Goal: Information Seeking & Learning: Learn about a topic

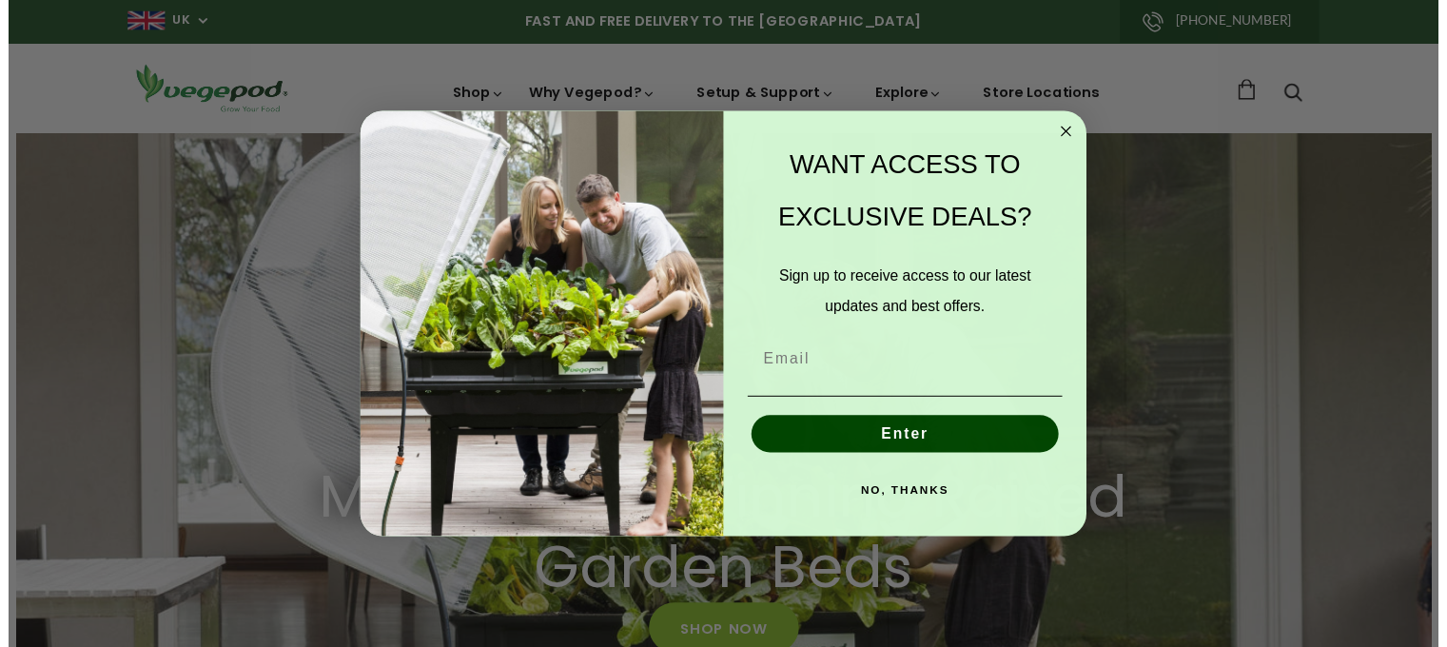
scroll to position [0, 349]
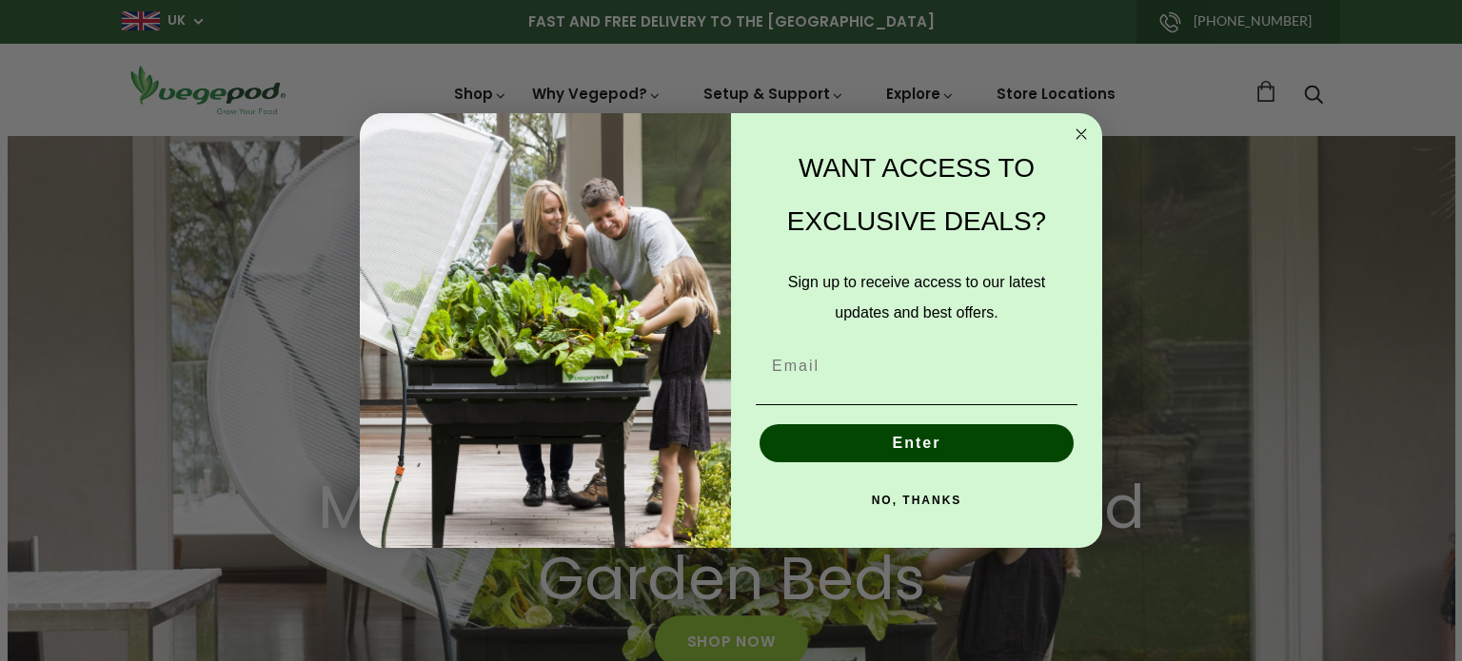
click at [1073, 132] on circle "Close dialog" at bounding box center [1082, 135] width 22 height 22
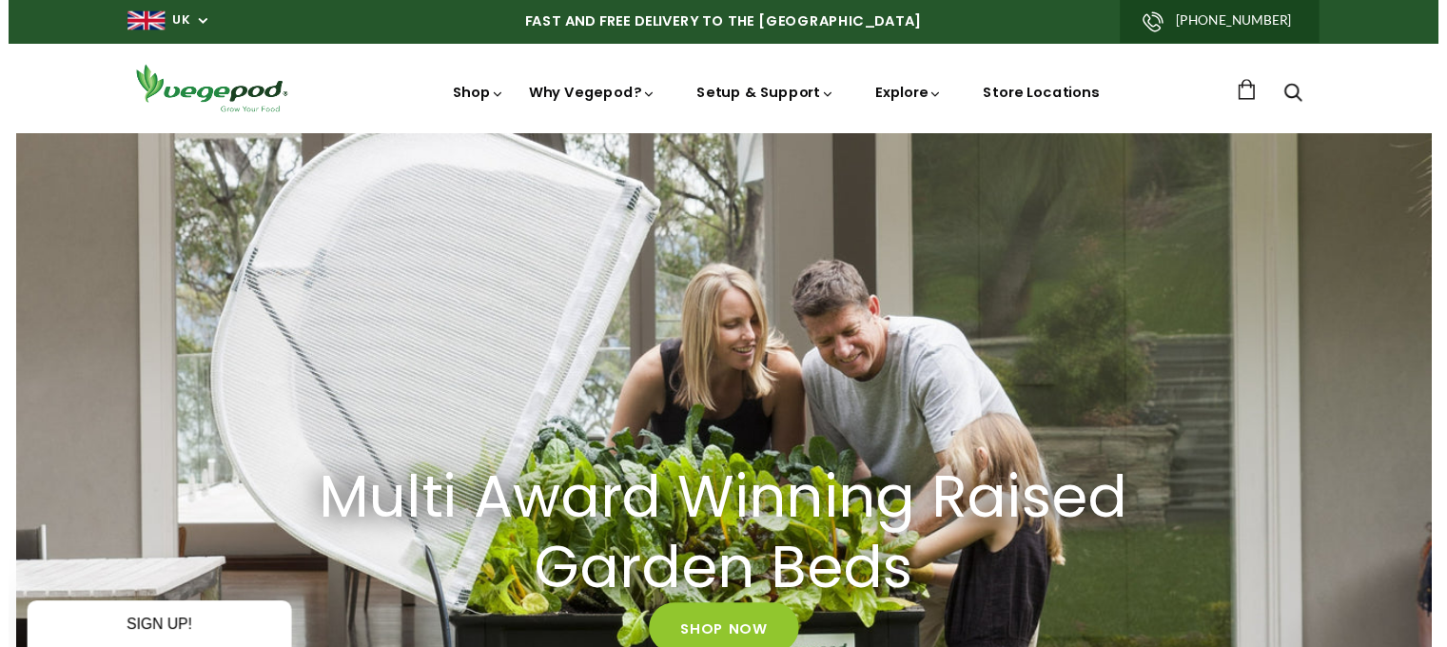
scroll to position [0, 346]
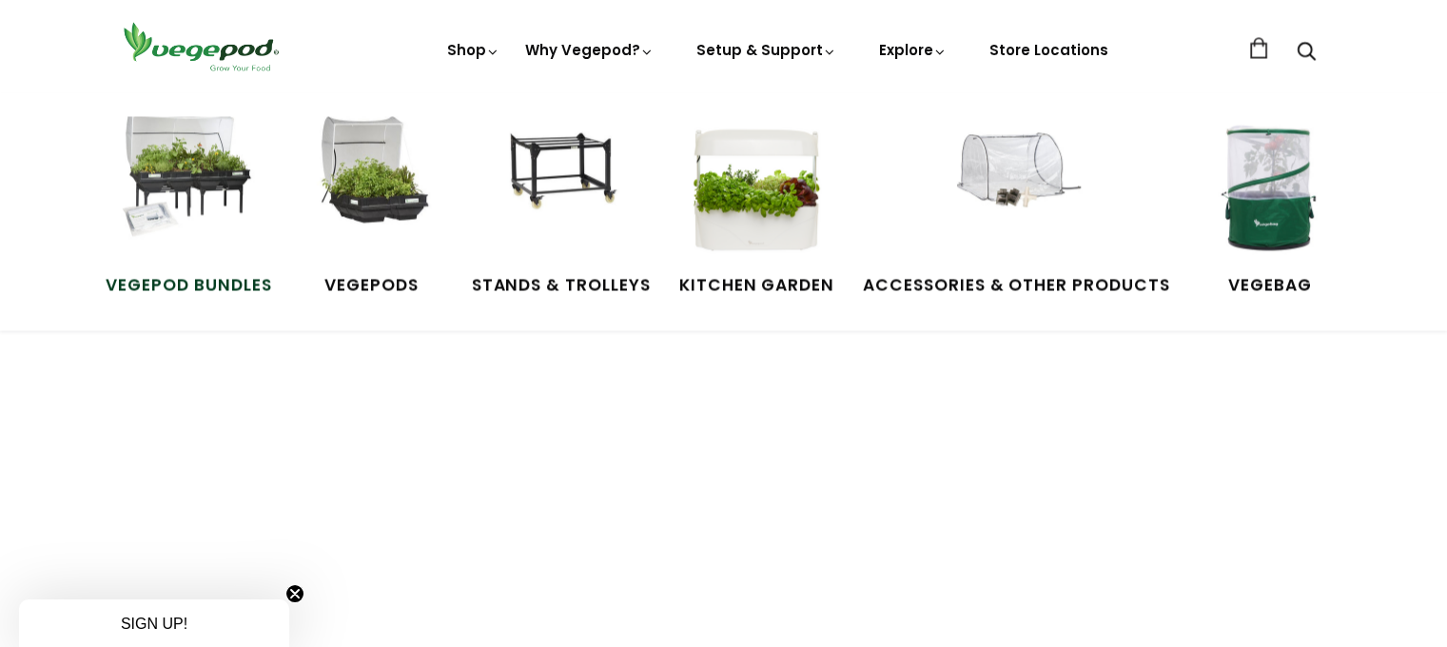
scroll to position [0, 1730]
click at [188, 187] on img at bounding box center [188, 187] width 143 height 143
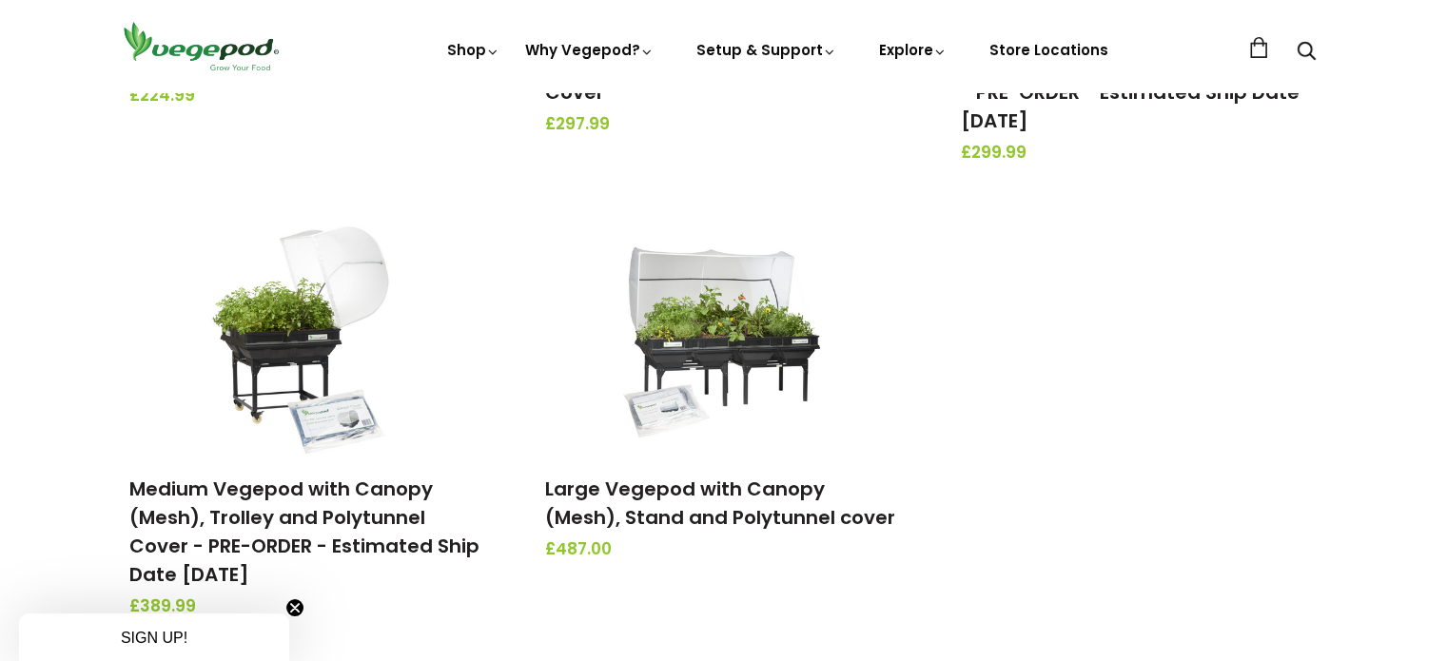
scroll to position [634, 0]
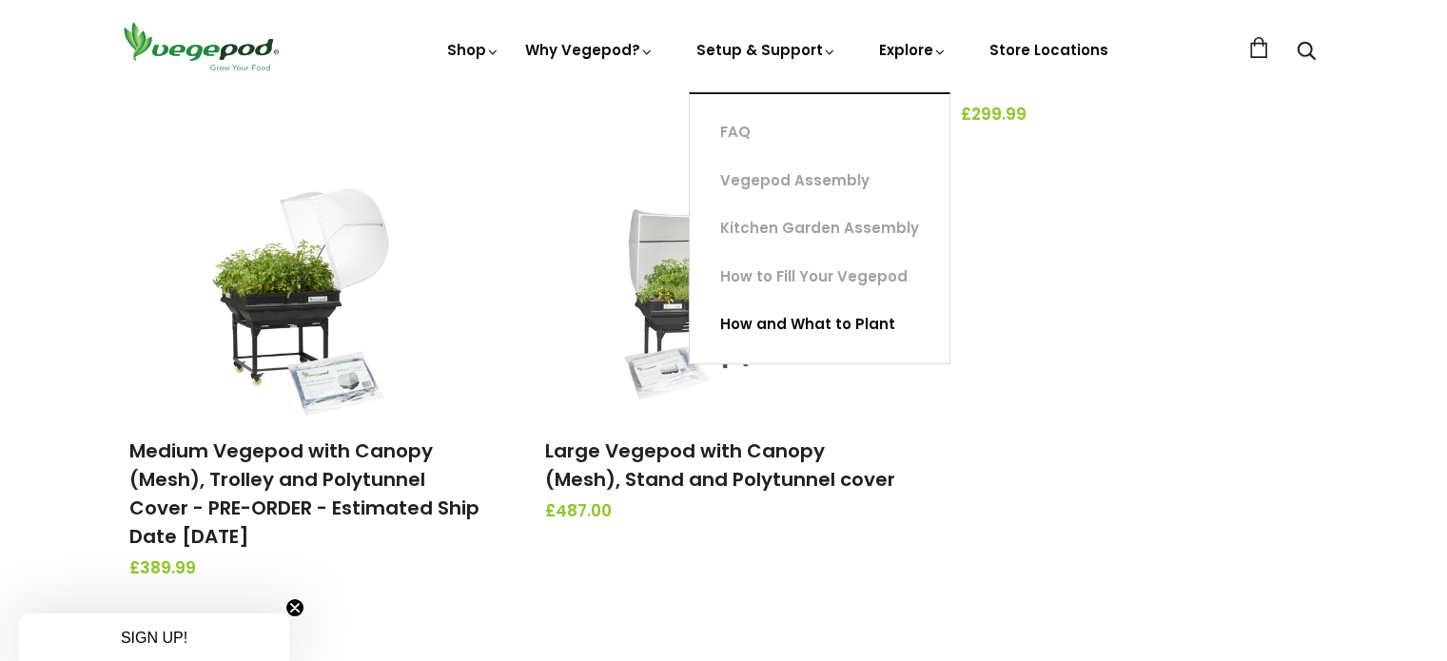
click at [805, 325] on link "How and What to Plant" at bounding box center [820, 325] width 260 height 49
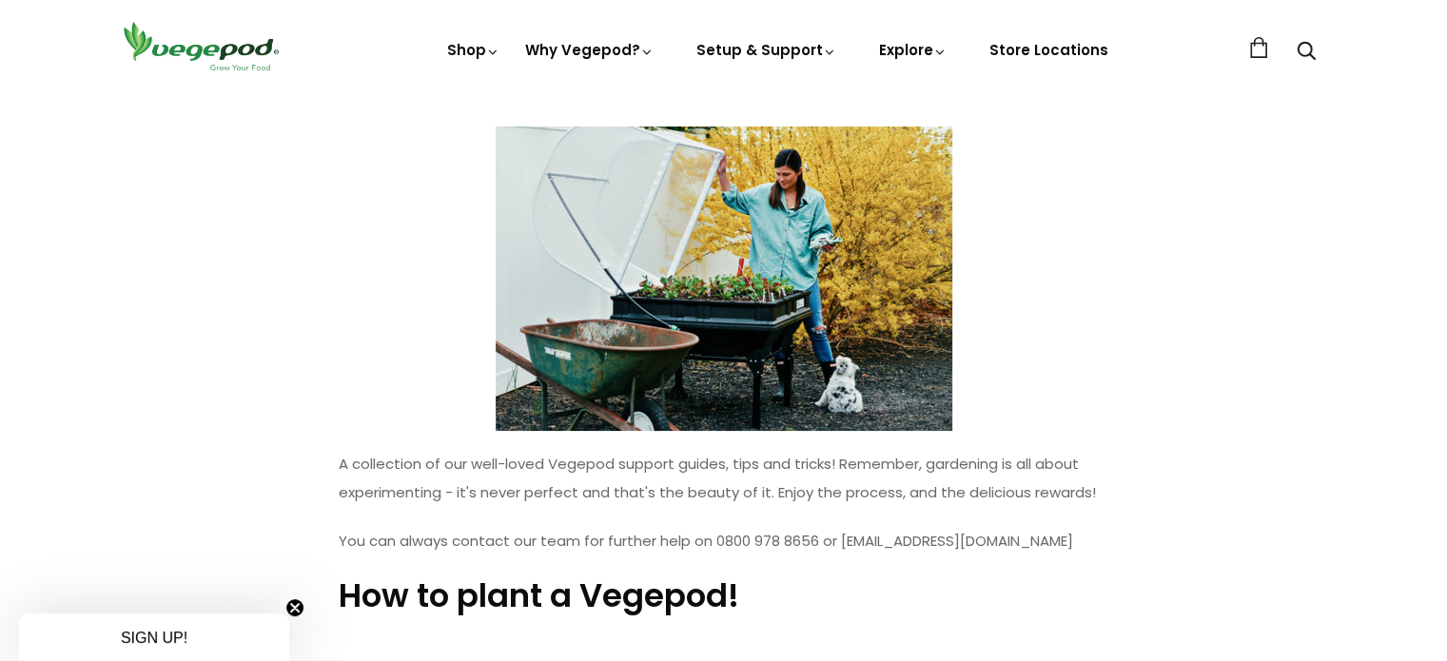
scroll to position [291, 0]
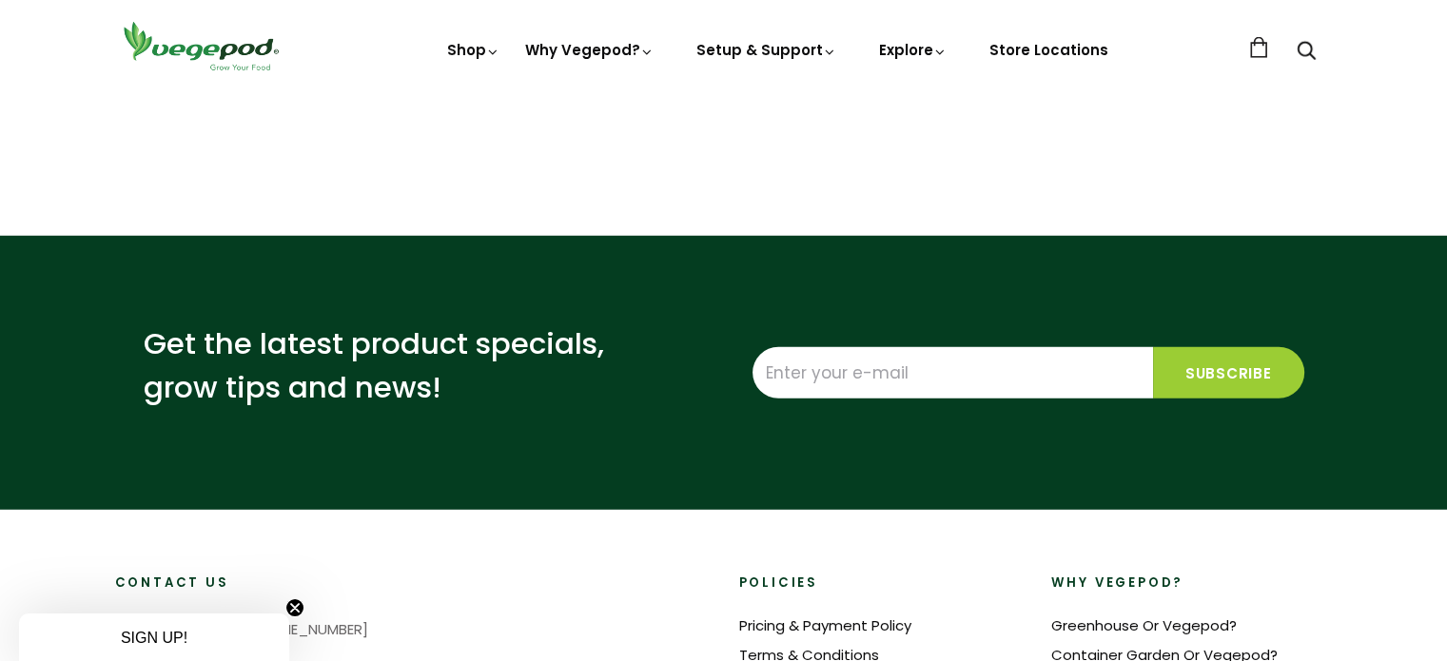
scroll to position [5290, 0]
